Goal: Find specific page/section: Find specific page/section

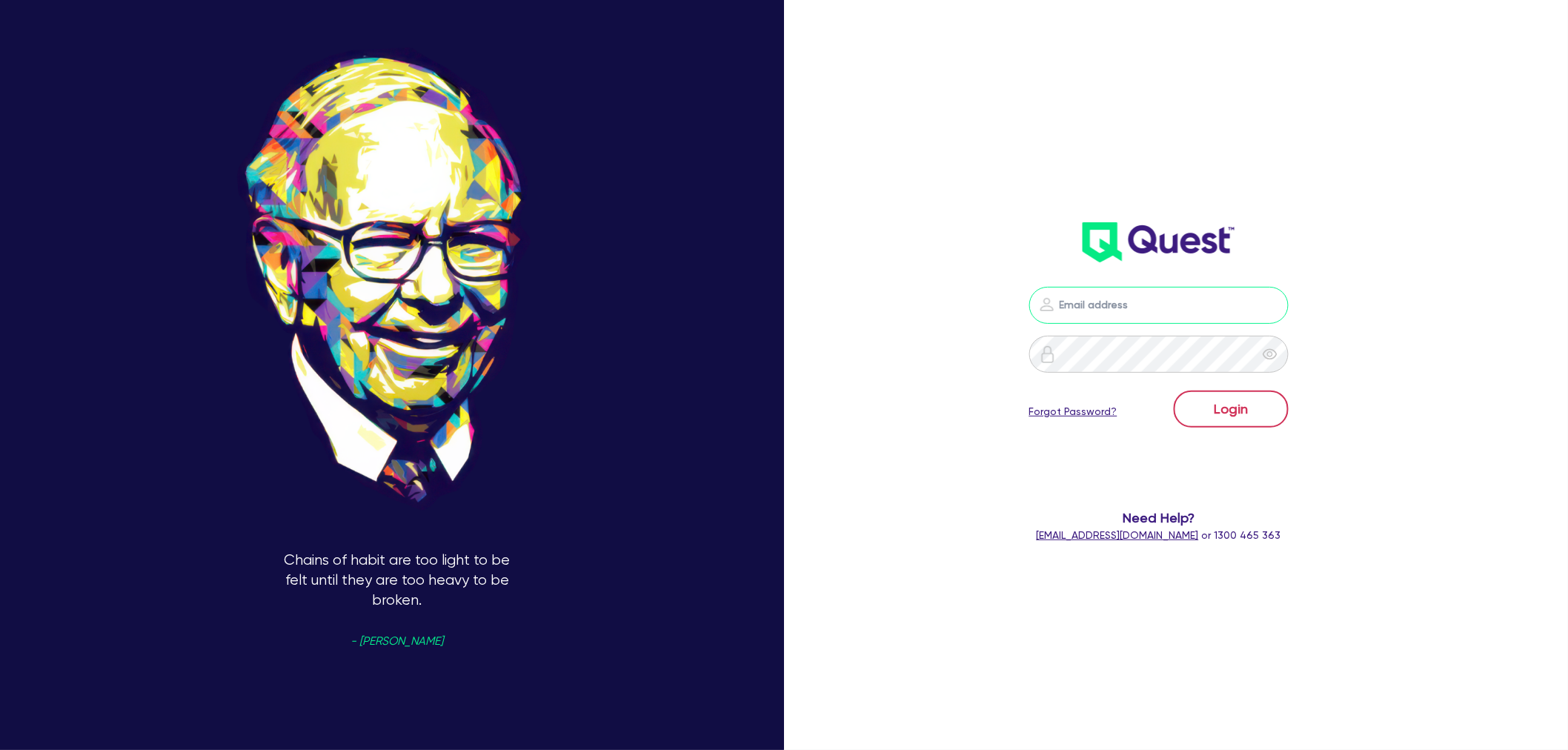
type input "[EMAIL_ADDRESS][PERSON_NAME][DOMAIN_NAME]"
click at [1212, 417] on button "Login" at bounding box center [1231, 409] width 115 height 37
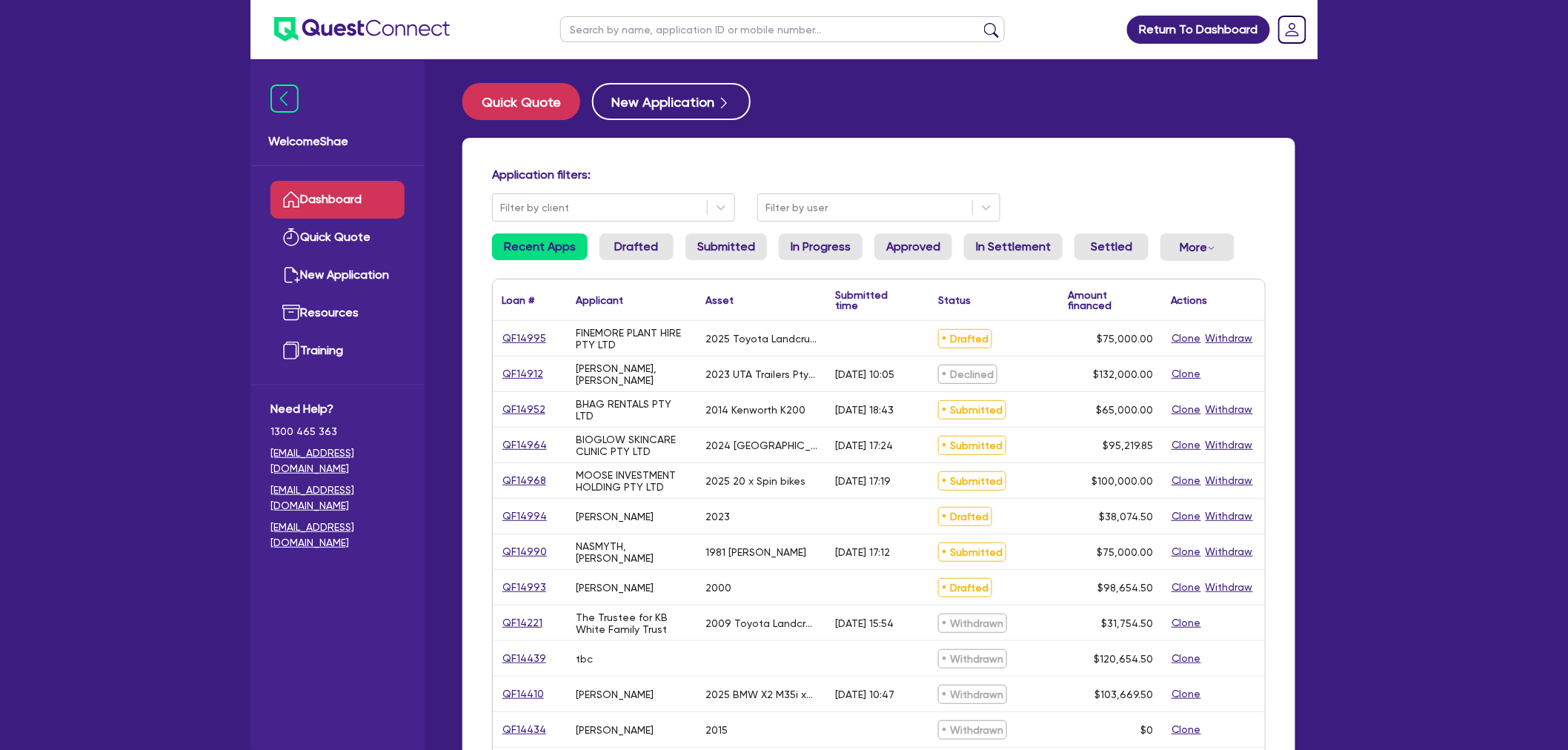
click at [627, 38] on input "text" at bounding box center [782, 28] width 444 height 26
type input "[PERSON_NAME]"
click at [980, 23] on button "submit" at bounding box center [992, 33] width 23 height 21
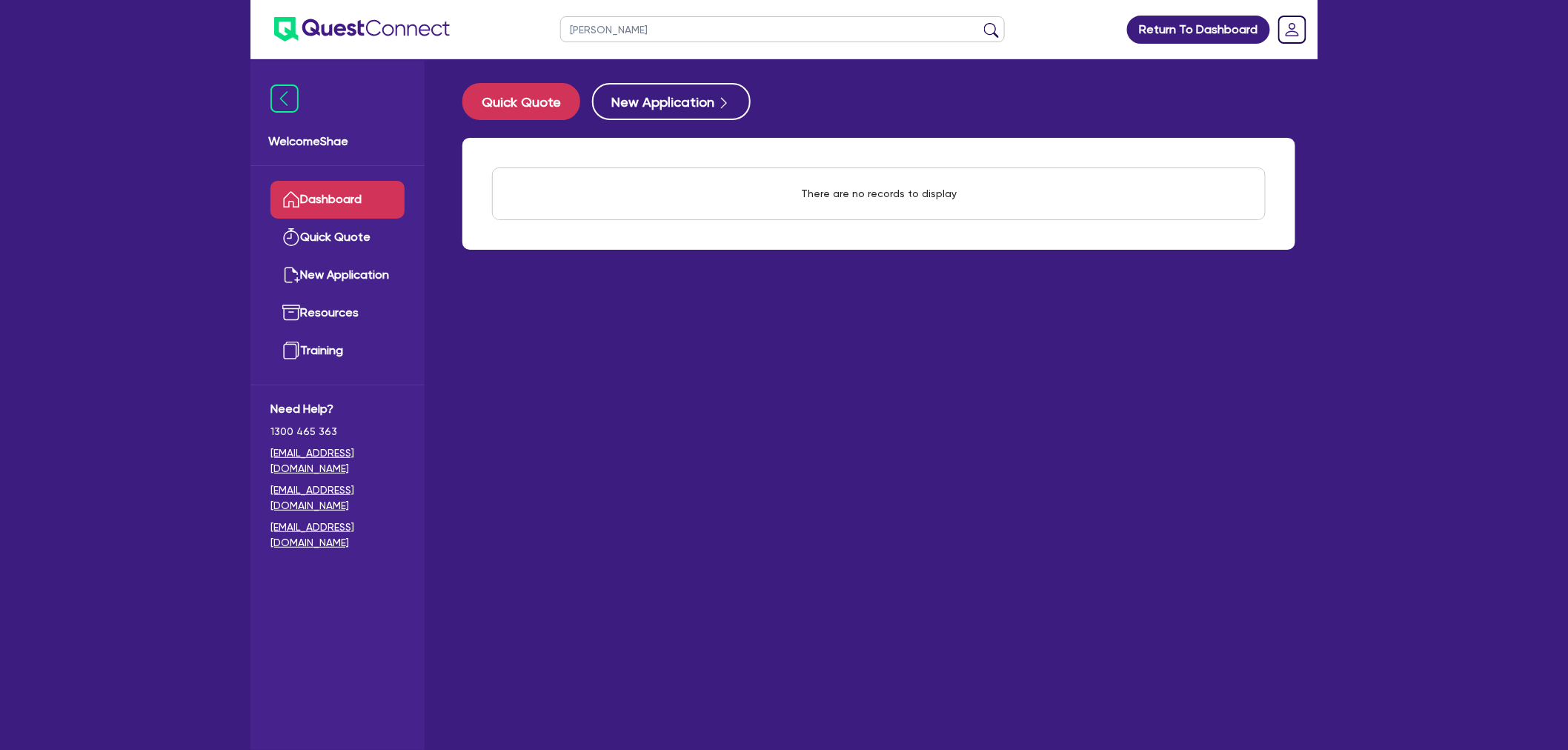
drag, startPoint x: 627, startPoint y: 38, endPoint x: 490, endPoint y: 26, distance: 137.5
click at [490, 26] on header "[PERSON_NAME] Return To Dashboard Edit Profile Logout" at bounding box center [783, 29] width 1067 height 59
